Goal: Transaction & Acquisition: Purchase product/service

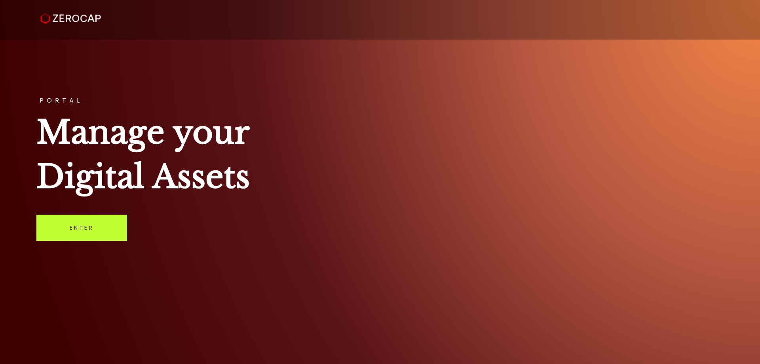
click at [116, 220] on link "Enter" at bounding box center [81, 227] width 91 height 26
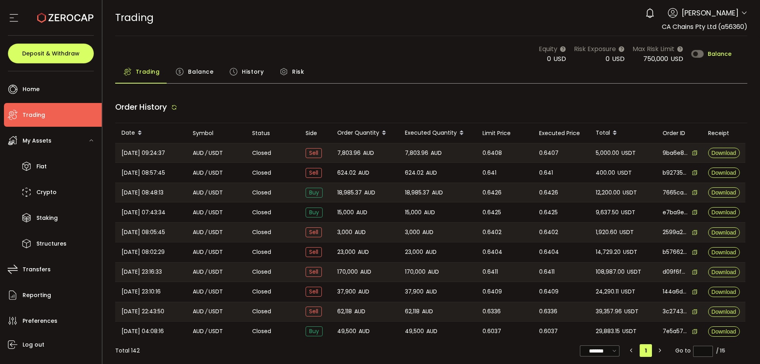
type input "***"
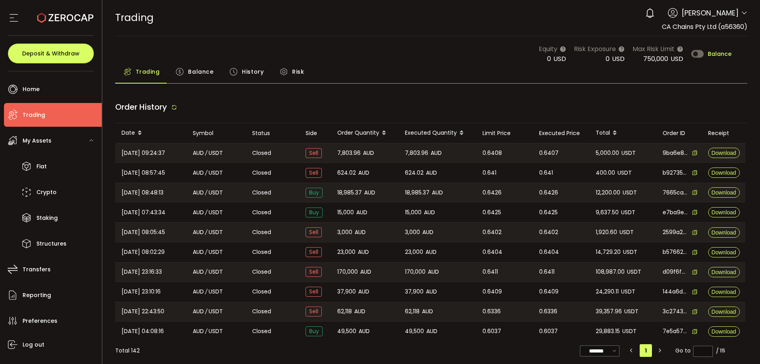
type input "***"
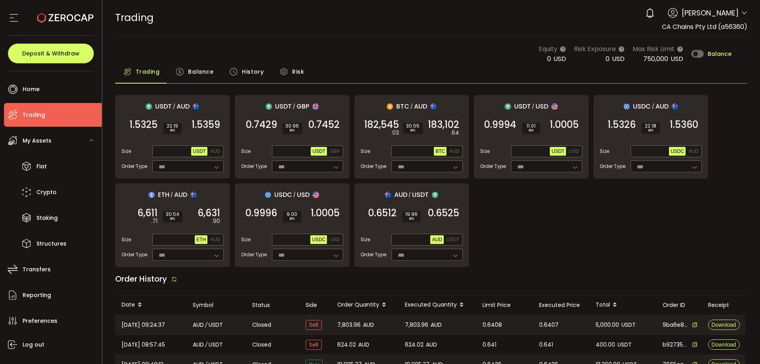
click at [525, 220] on div "USDT / AUD 1.5325 SELL 22.19 BPS 1.5359 BUY Size Max USDT AUD Order Type *** FO…" at bounding box center [431, 181] width 632 height 172
